Goal: Check status

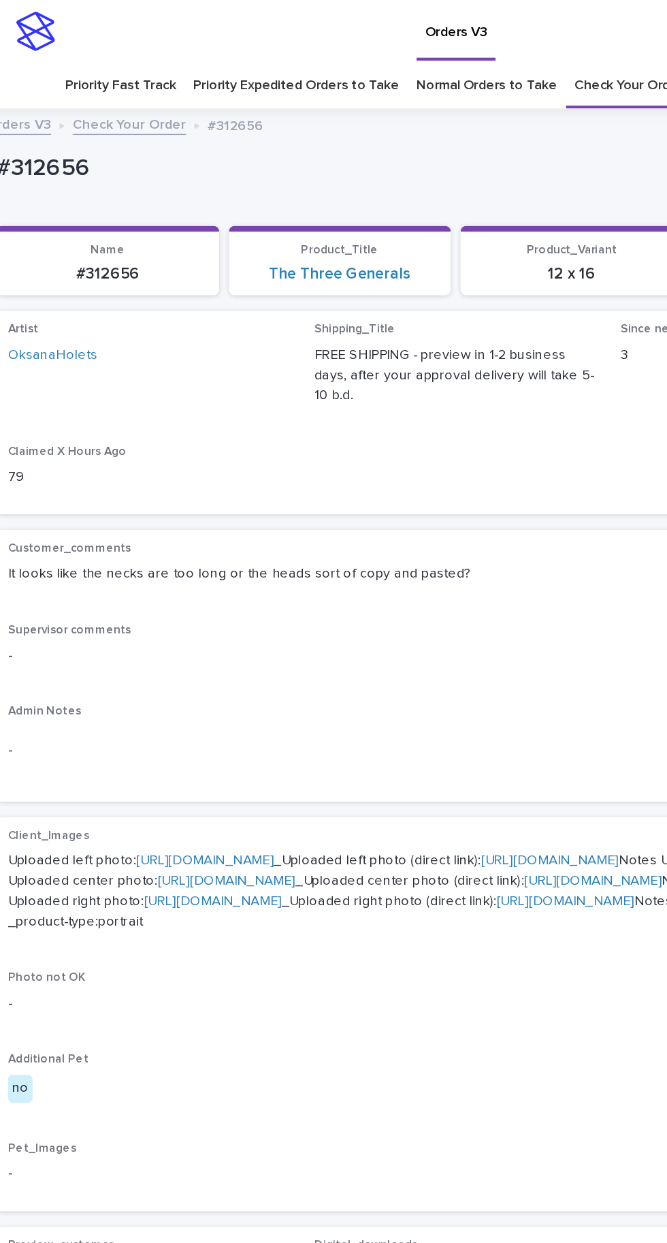
click at [445, 63] on link "Check Your Order" at bounding box center [455, 60] width 76 height 32
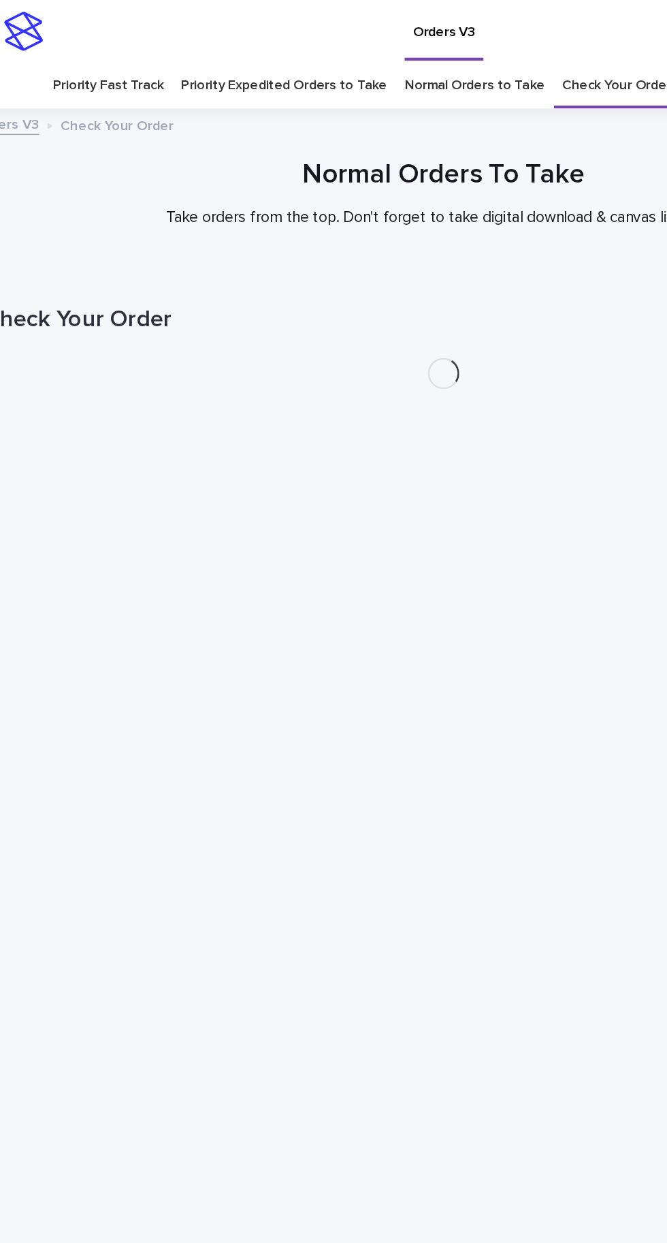
scroll to position [43, 0]
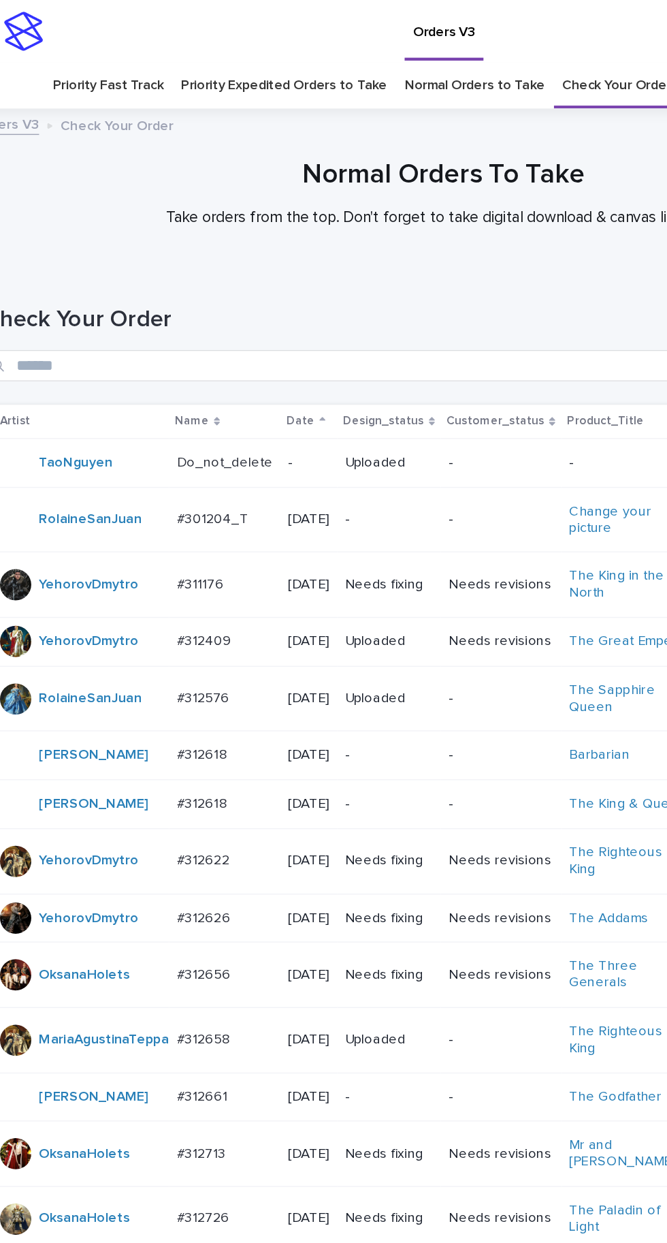
click at [195, 385] on td "#311176 #311176" at bounding box center [181, 408] width 78 height 46
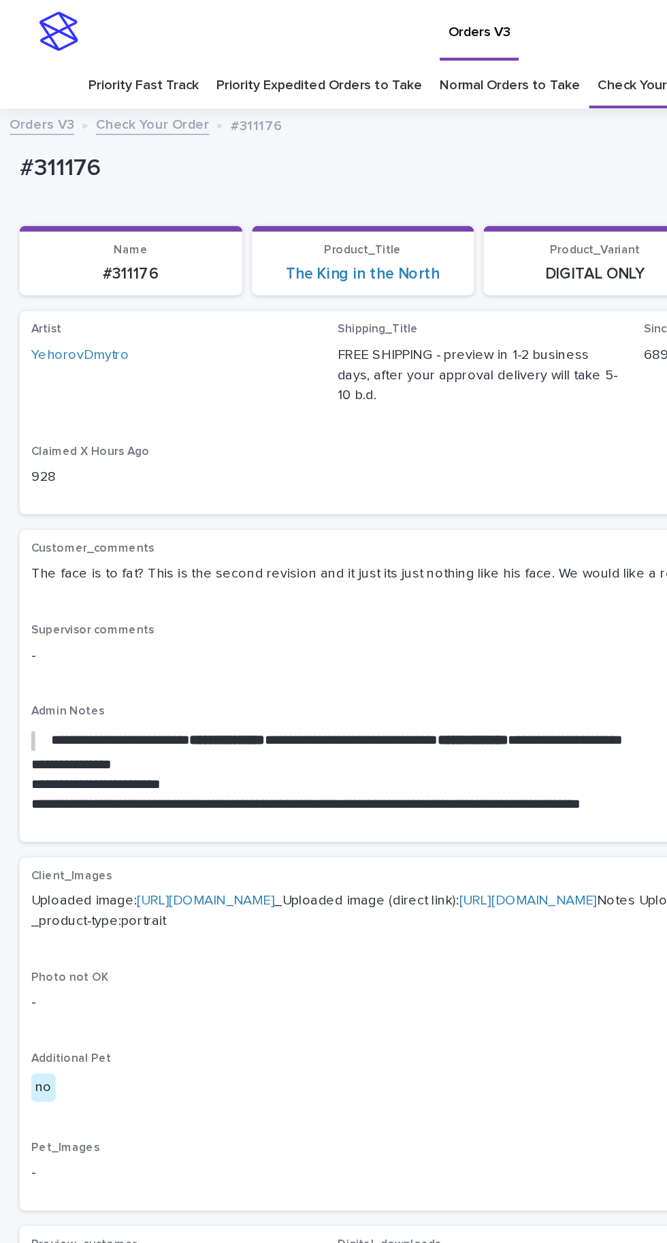
scroll to position [54, 0]
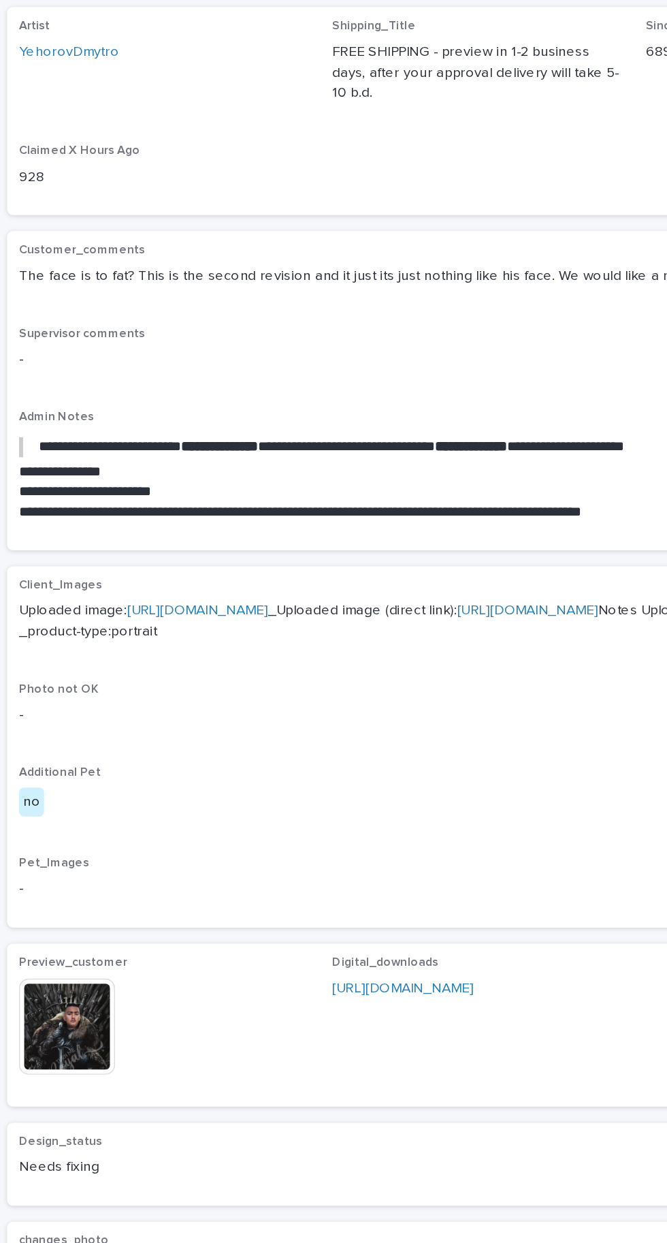
click at [63, 877] on img at bounding box center [54, 855] width 65 height 65
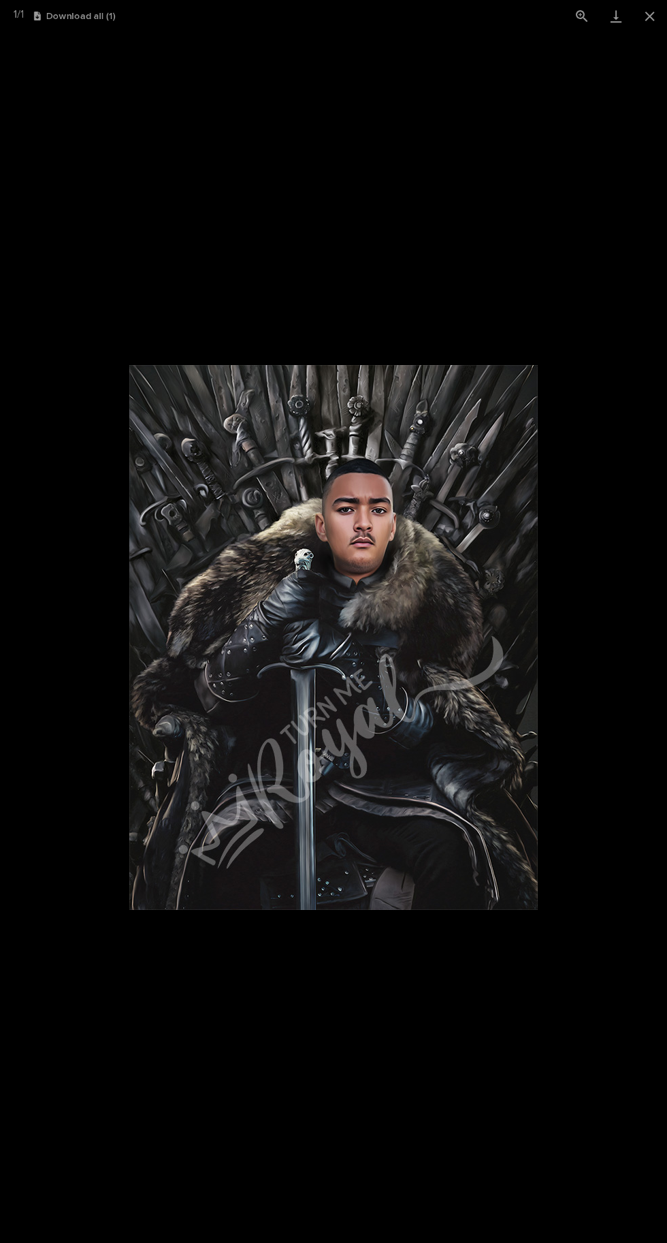
click at [576, 225] on picture at bounding box center [333, 637] width 667 height 1211
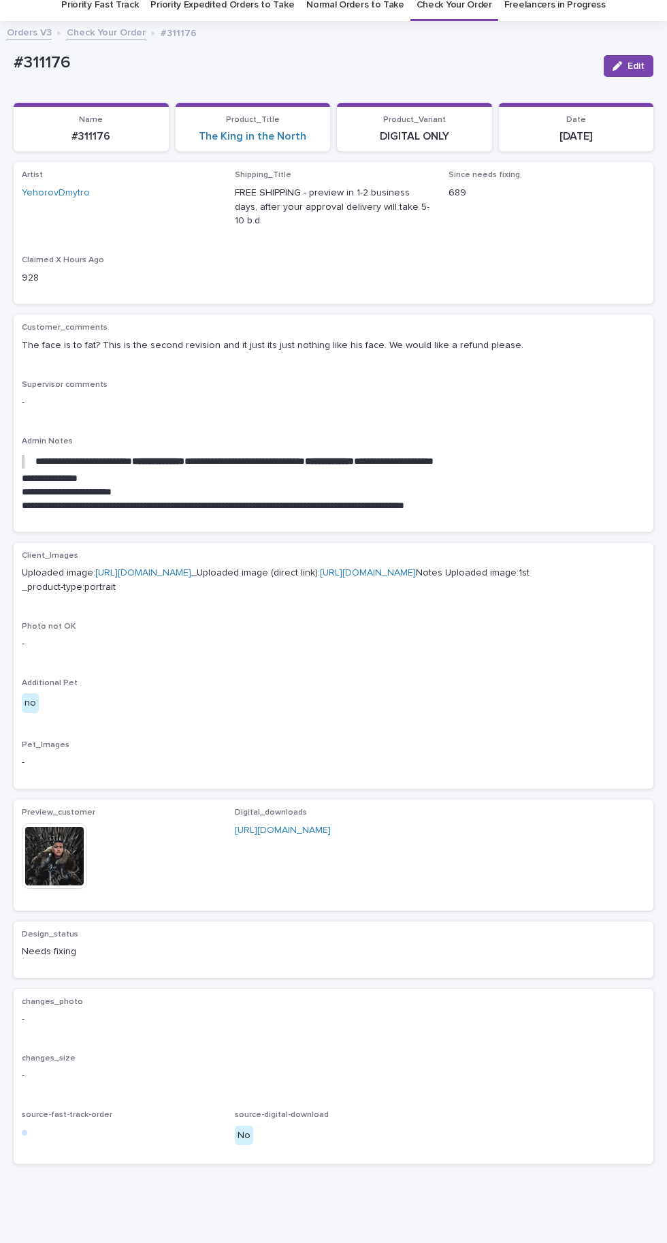
scroll to position [0, 0]
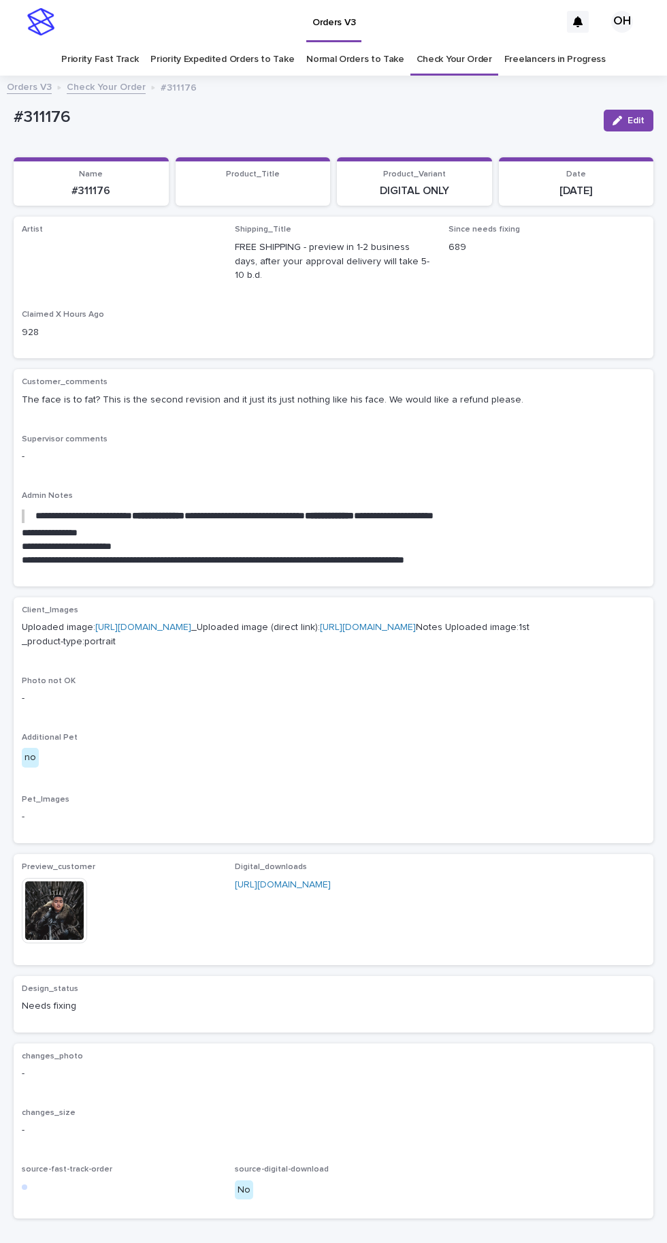
scroll to position [43, 0]
click at [464, 44] on link "Check Your Order" at bounding box center [455, 60] width 76 height 32
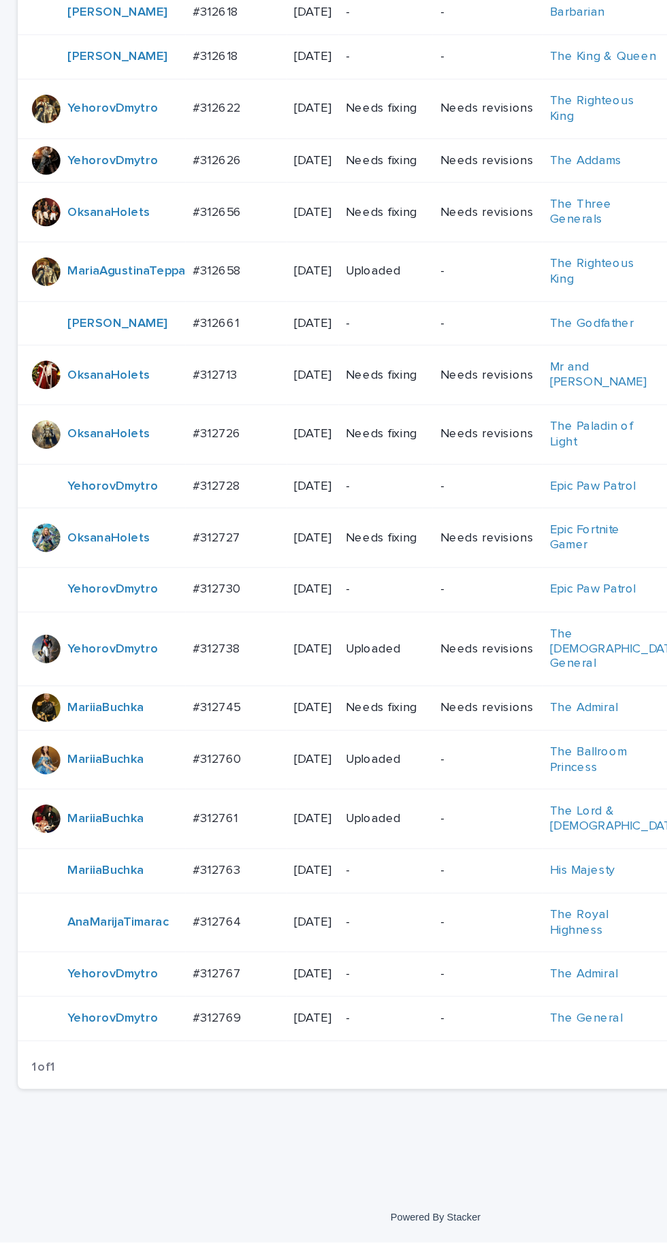
scroll to position [65, 0]
